Goal: Find specific page/section: Find specific page/section

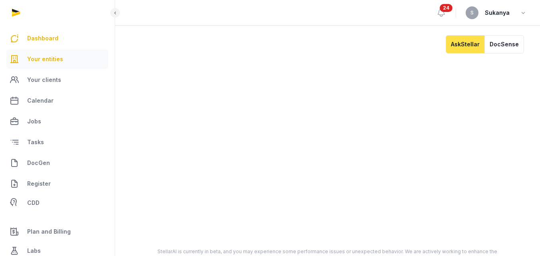
click at [55, 64] on span "Your entities" at bounding box center [45, 59] width 36 height 10
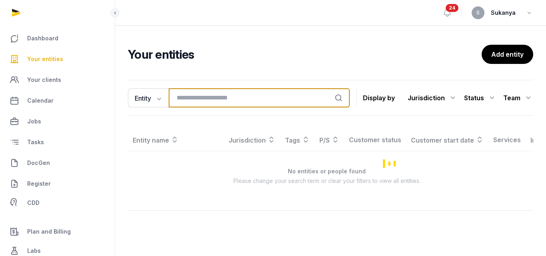
click at [180, 100] on input "search" at bounding box center [259, 97] width 181 height 19
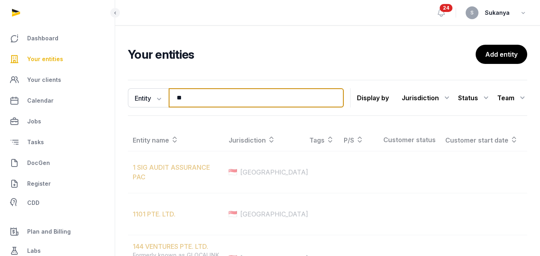
type input "*"
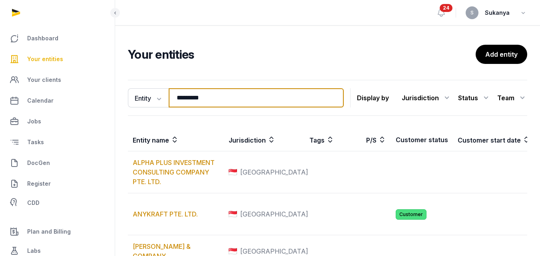
type input "*********"
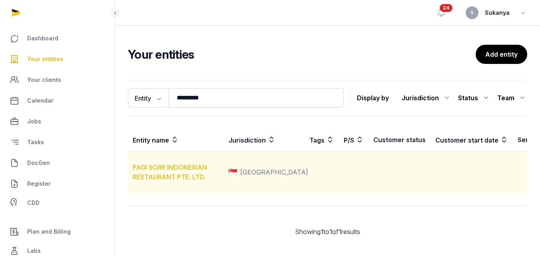
click at [183, 179] on link "PAGI SORE INDONESIAN RESTAURANT PTE. LTD." at bounding box center [170, 172] width 74 height 18
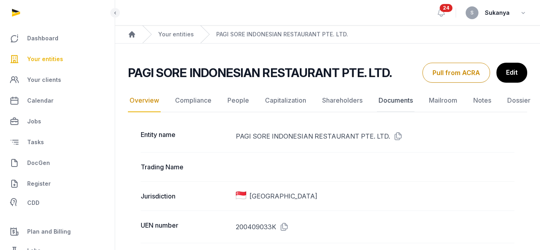
click at [396, 101] on link "Documents" at bounding box center [396, 100] width 38 height 23
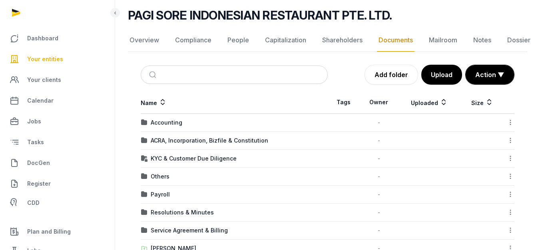
scroll to position [80, 0]
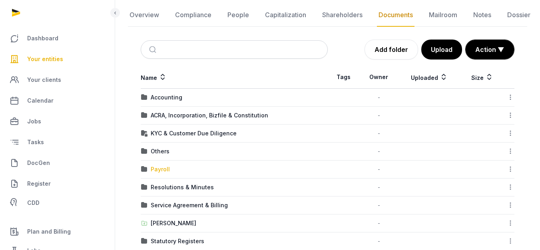
click at [164, 167] on div "Payroll" at bounding box center [160, 169] width 19 height 8
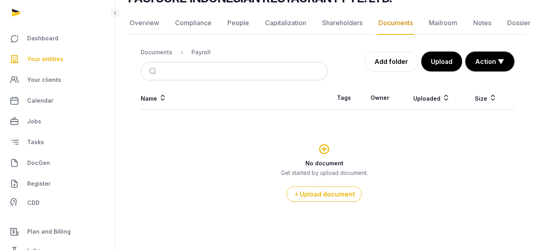
scroll to position [72, 0]
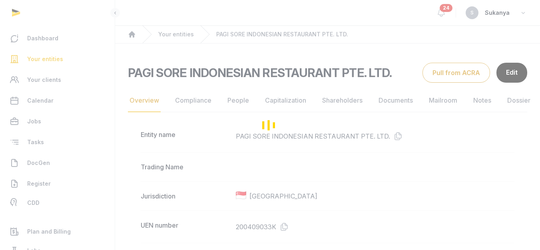
click at [385, 104] on div "Loading" at bounding box center [270, 125] width 540 height 250
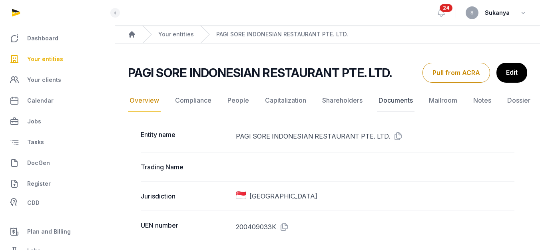
click at [385, 104] on link "Documents" at bounding box center [396, 100] width 38 height 23
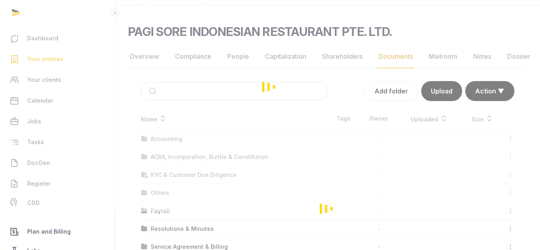
scroll to position [59, 0]
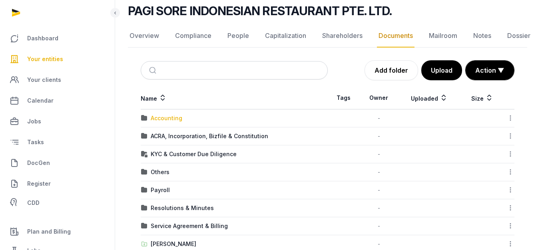
click at [173, 119] on div "Accounting" at bounding box center [167, 118] width 32 height 8
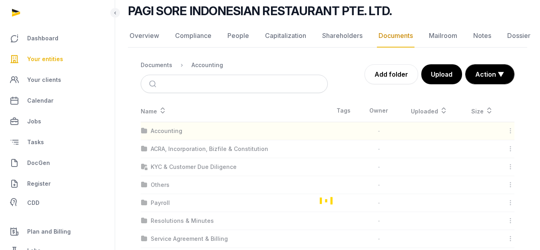
scroll to position [42, 0]
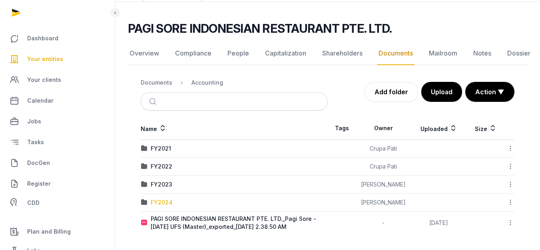
click at [163, 199] on div "FY2024" at bounding box center [162, 203] width 22 height 8
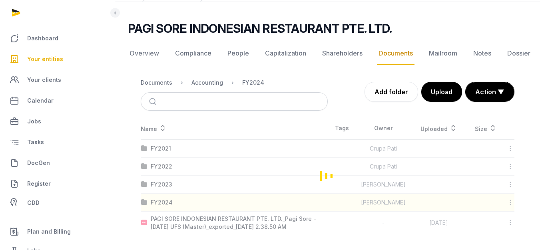
click at [163, 202] on div "Loading" at bounding box center [327, 175] width 399 height 117
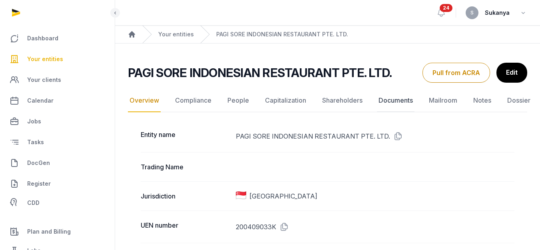
click at [390, 100] on link "Documents" at bounding box center [396, 100] width 38 height 23
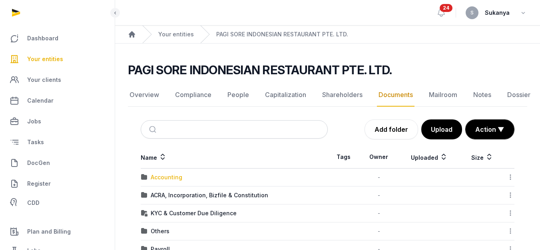
click at [157, 179] on div "Accounting" at bounding box center [167, 177] width 32 height 8
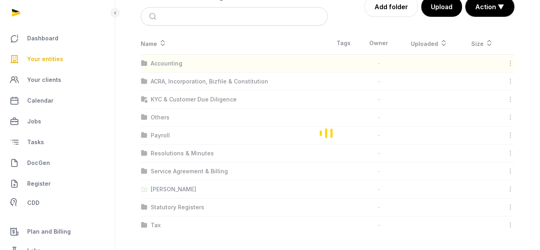
scroll to position [42, 0]
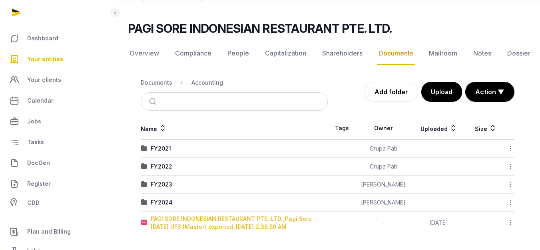
click at [215, 221] on div "PAGI SORE INDONESIAN RESTAURANT PTE. LTD._Pagi Sore - [DATE] UFS (Master)_expor…" at bounding box center [239, 223] width 177 height 16
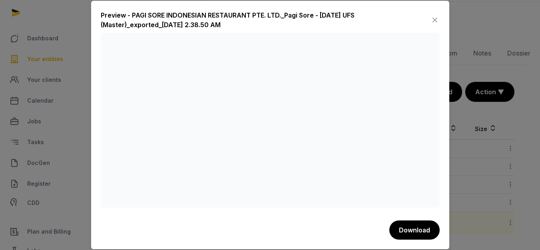
click at [432, 17] on icon at bounding box center [435, 20] width 10 height 13
